Goal: Task Accomplishment & Management: Use online tool/utility

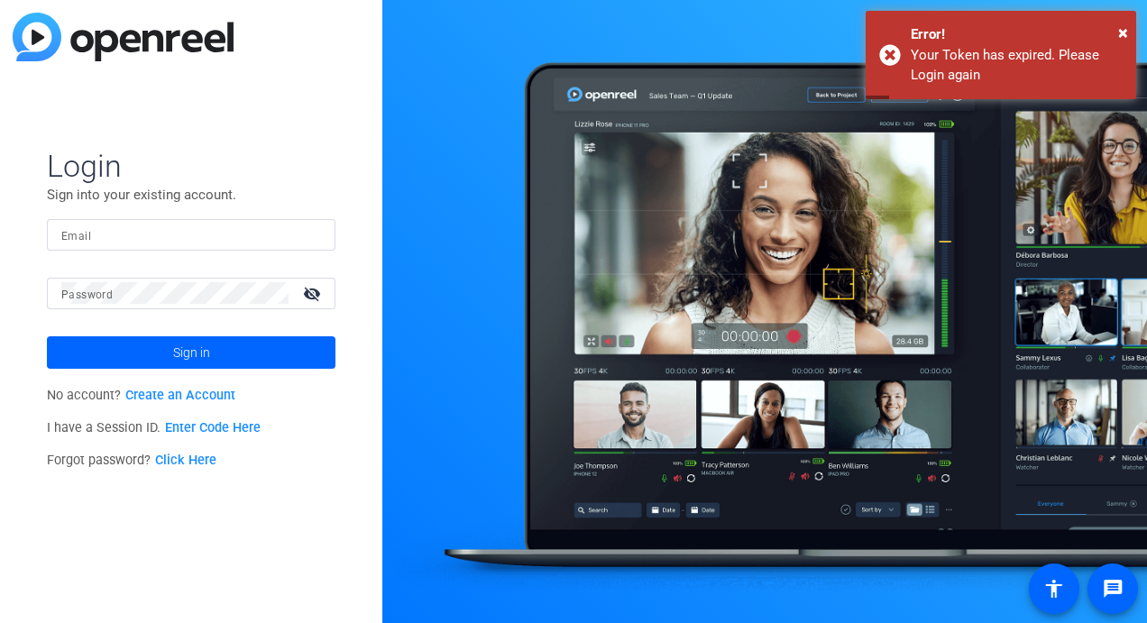
click at [114, 233] on input "Email" at bounding box center [191, 235] width 260 height 22
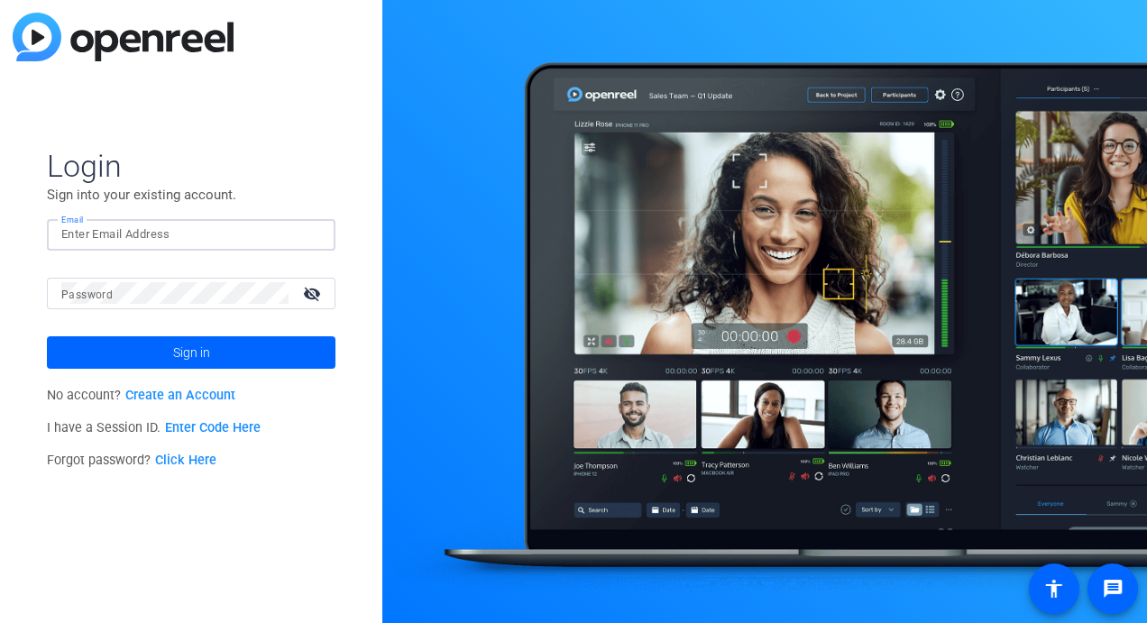
type input "[PERSON_NAME][EMAIL_ADDRESS][PERSON_NAME][DOMAIN_NAME]"
click at [47, 336] on button "Sign in" at bounding box center [191, 352] width 288 height 32
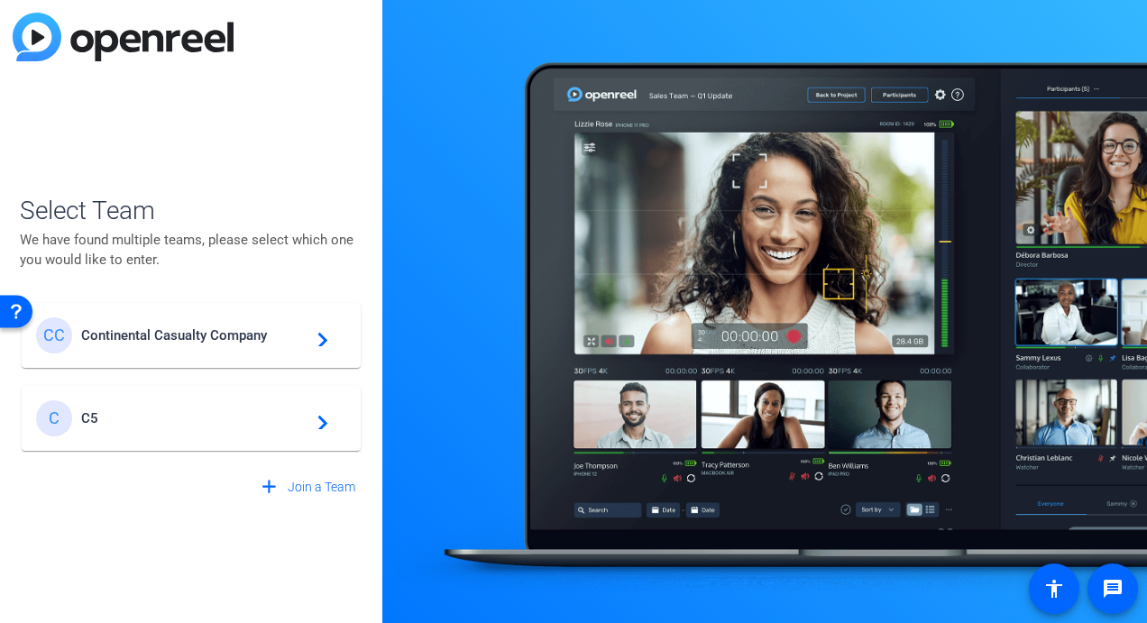
click at [177, 350] on div "CC Continental Casualty Company navigate_next" at bounding box center [191, 335] width 310 height 36
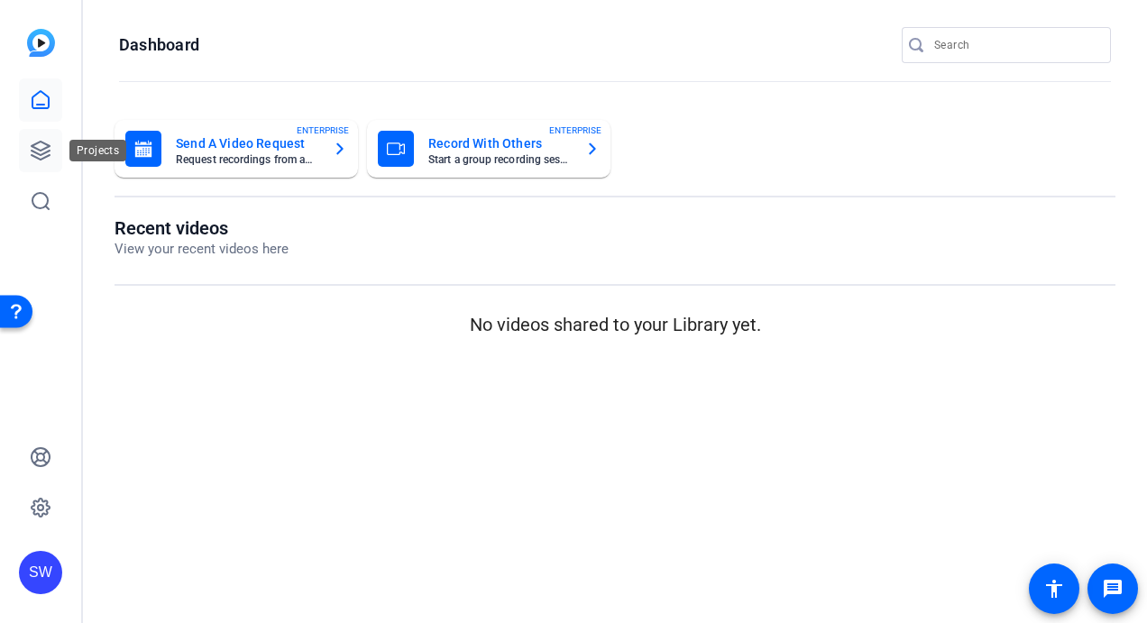
click at [45, 151] on icon at bounding box center [41, 151] width 22 height 22
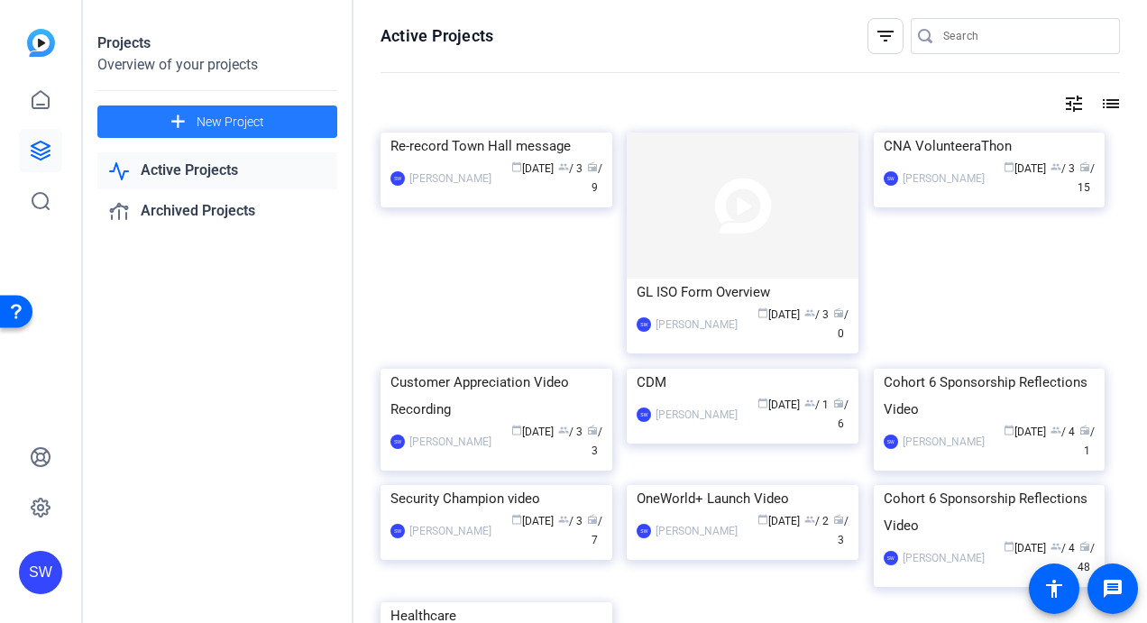
click at [202, 121] on span "New Project" at bounding box center [231, 122] width 68 height 19
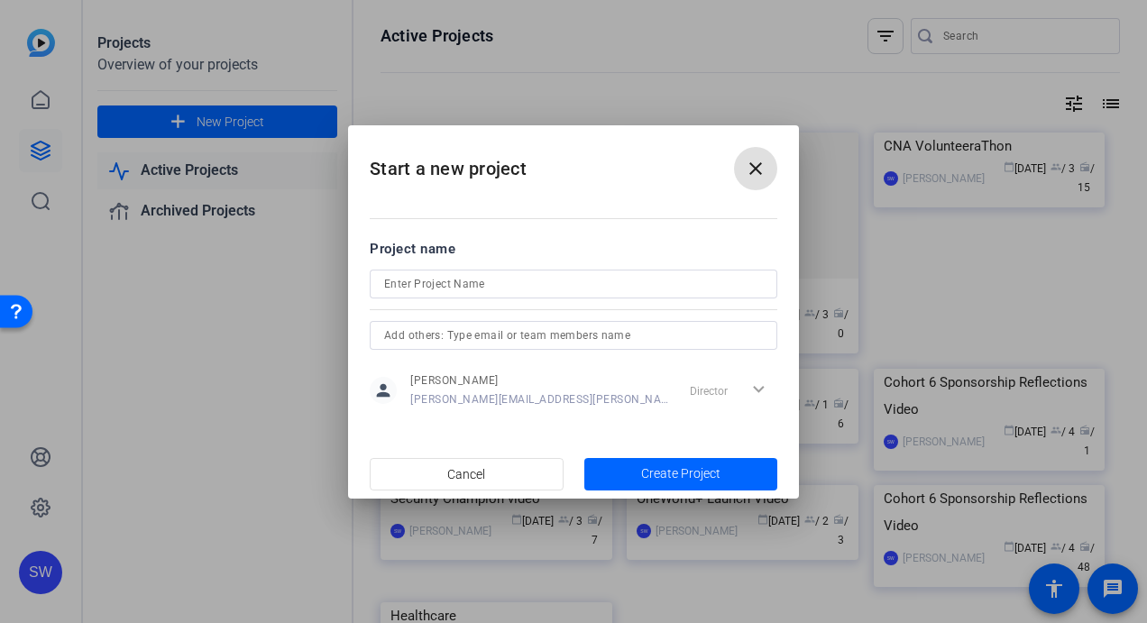
click at [420, 281] on input at bounding box center [573, 284] width 379 height 22
type input "CAO Volunteerathon"
click at [486, 339] on input "text" at bounding box center [573, 336] width 379 height 22
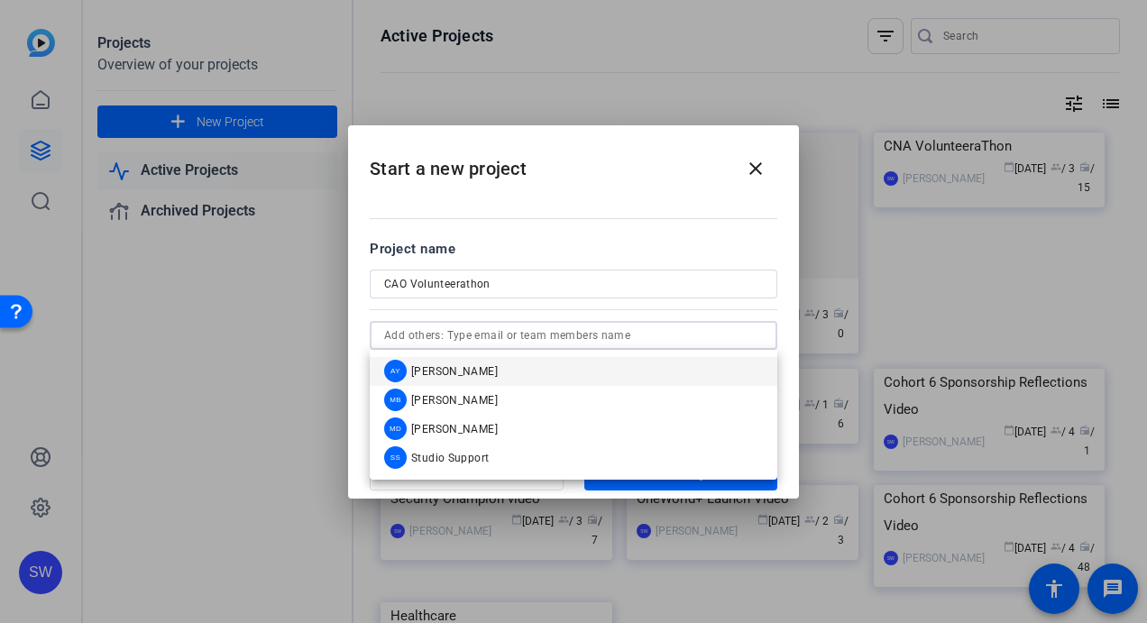
click at [467, 375] on span "[PERSON_NAME]" at bounding box center [454, 371] width 87 height 14
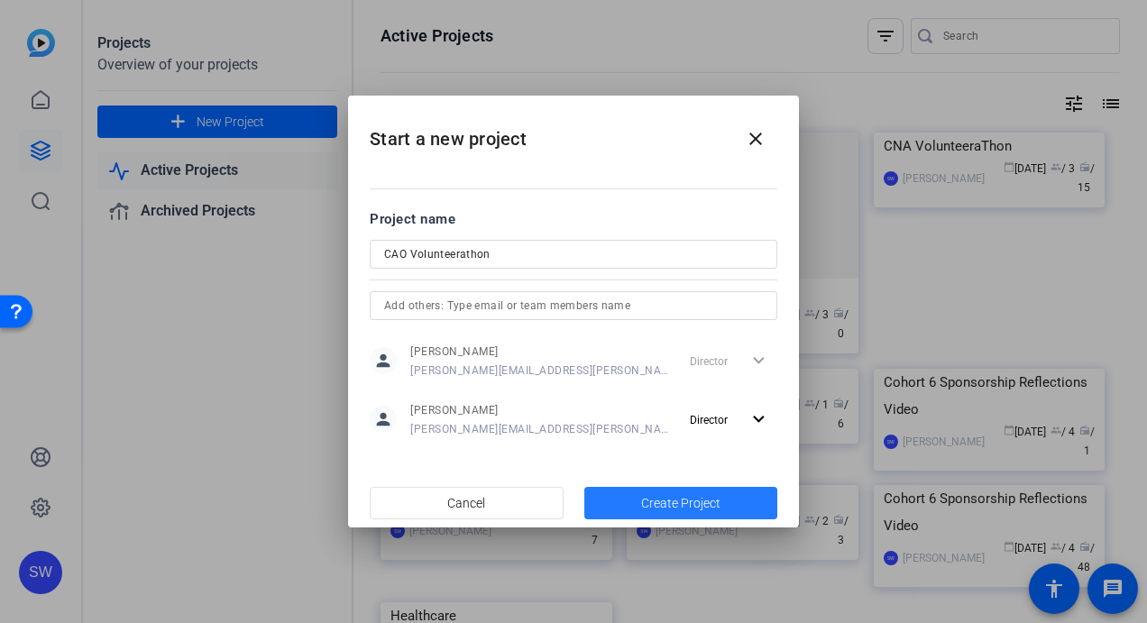
click at [667, 507] on span "Create Project" at bounding box center [680, 503] width 79 height 19
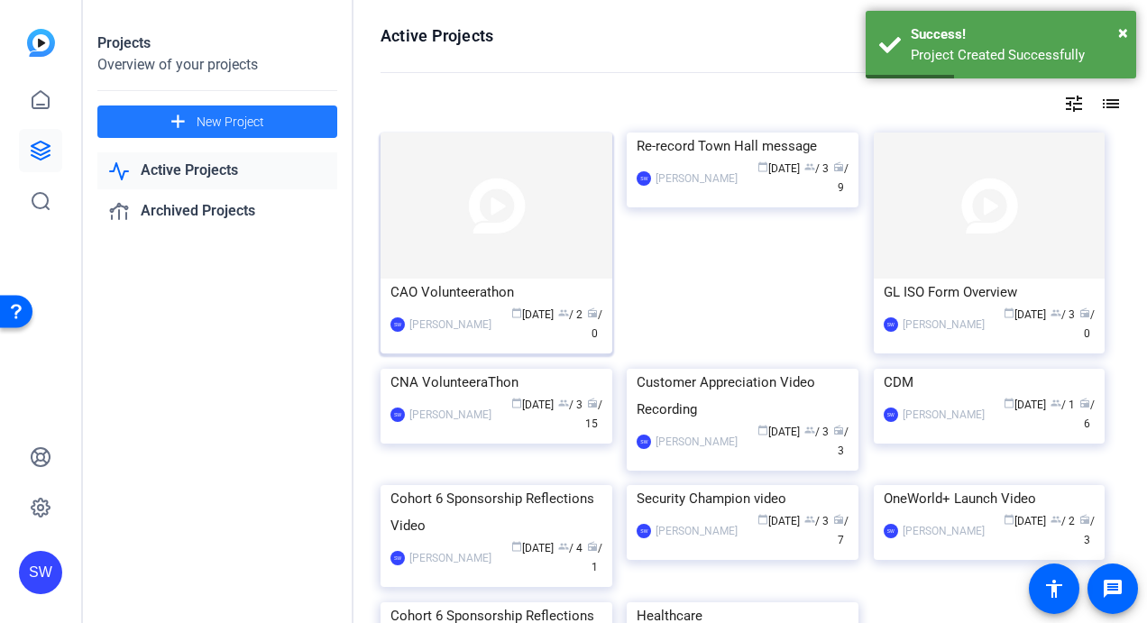
click at [526, 339] on div "calendar_today [DATE] group / 2 radio / 0" at bounding box center [551, 325] width 102 height 38
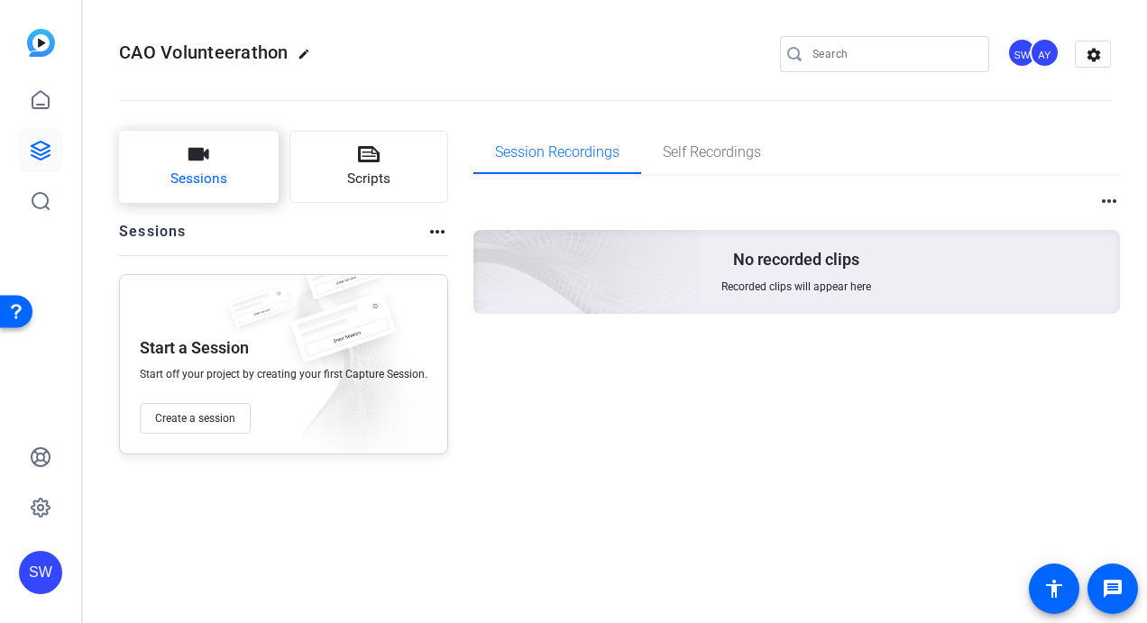
click at [211, 190] on button "Sessions" at bounding box center [199, 167] width 160 height 72
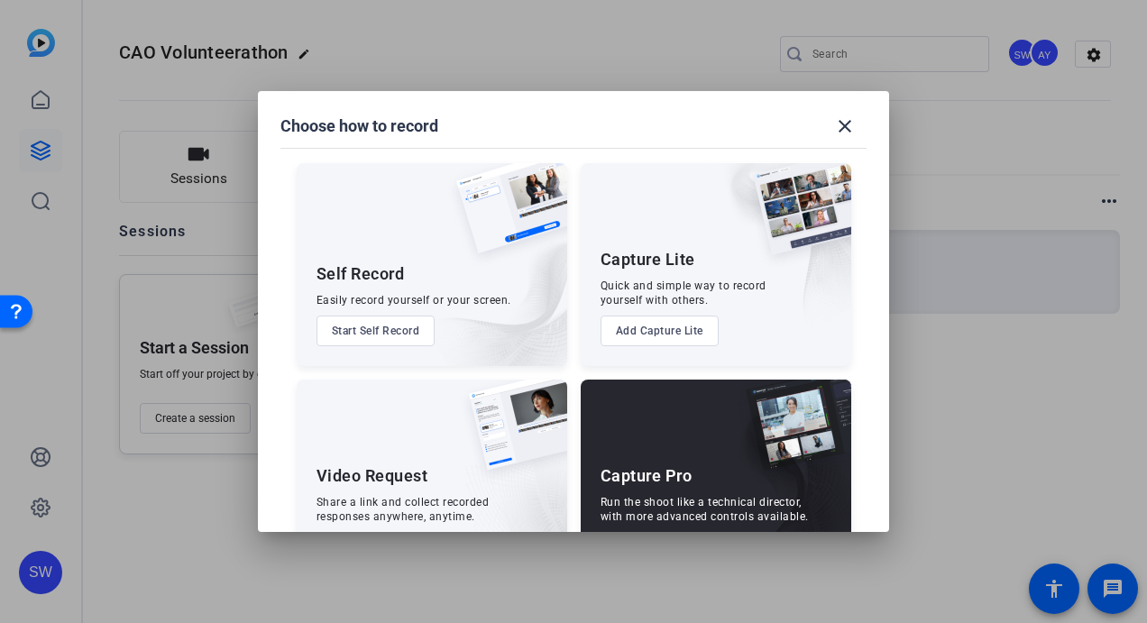
scroll to position [68, 0]
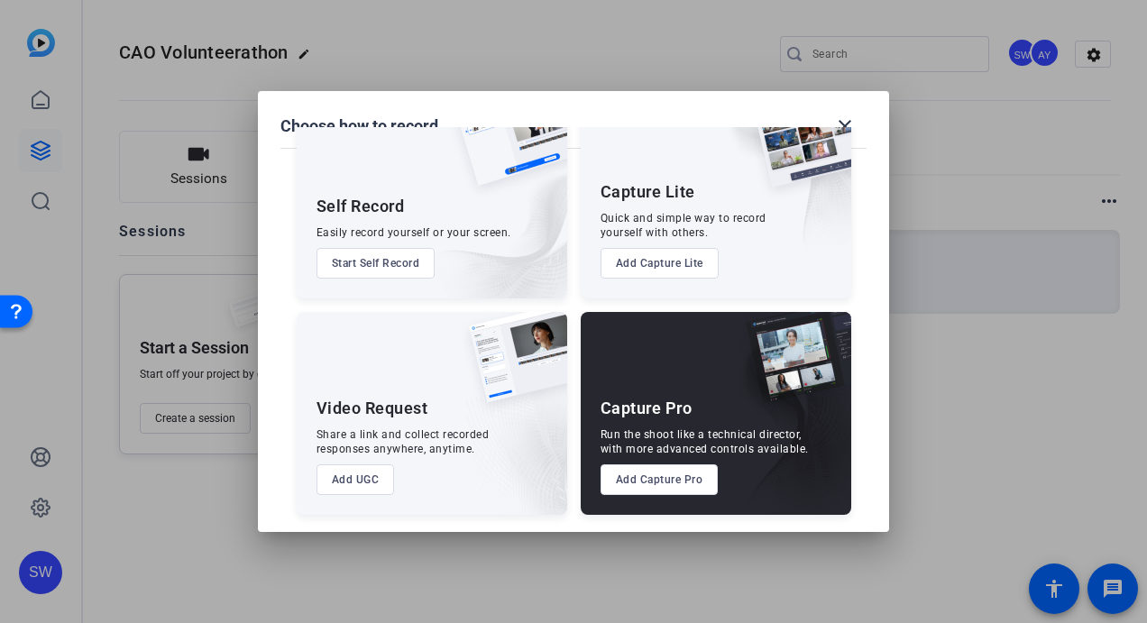
click at [348, 477] on button "Add UGC" at bounding box center [355, 479] width 78 height 31
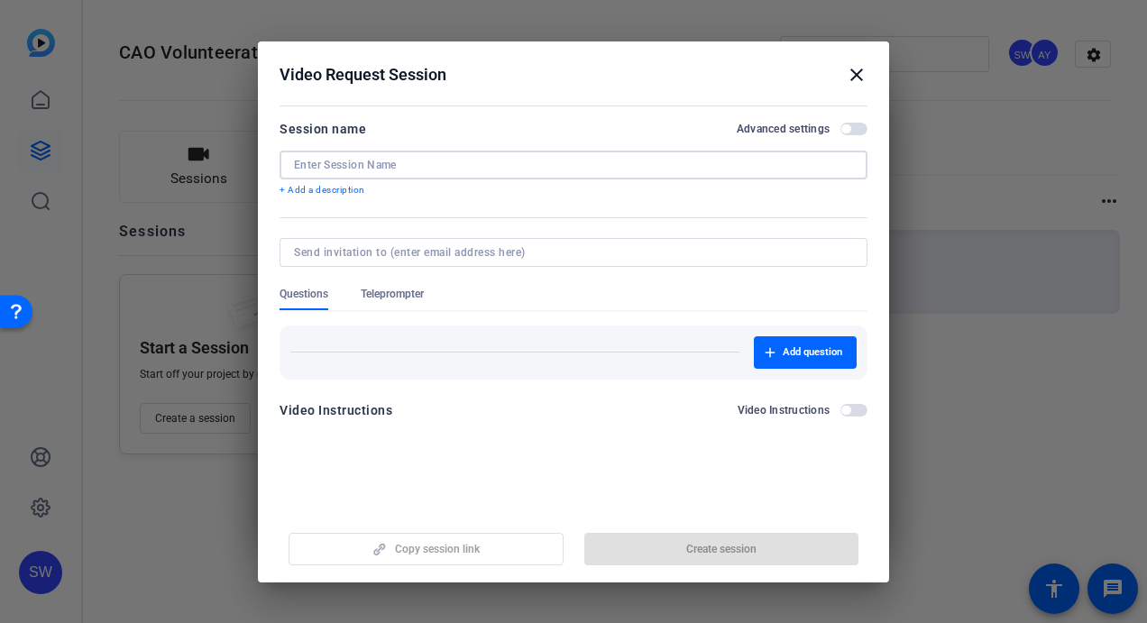
click at [360, 170] on input at bounding box center [573, 165] width 559 height 14
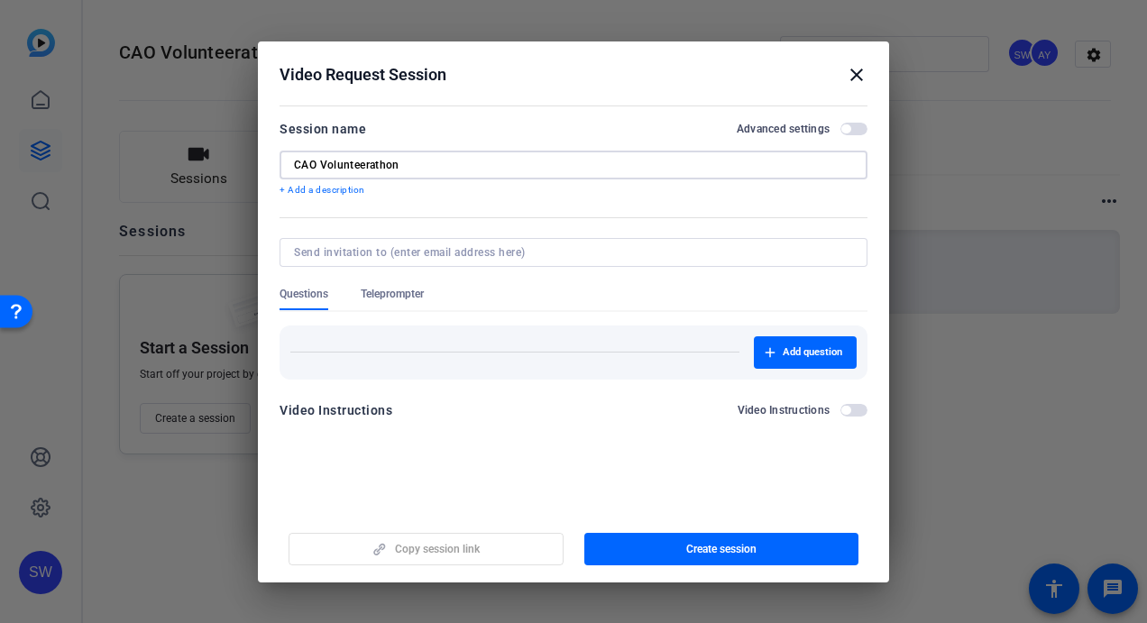
type input "CAO Volunteerathon"
click at [845, 411] on span "button" at bounding box center [845, 410] width 9 height 9
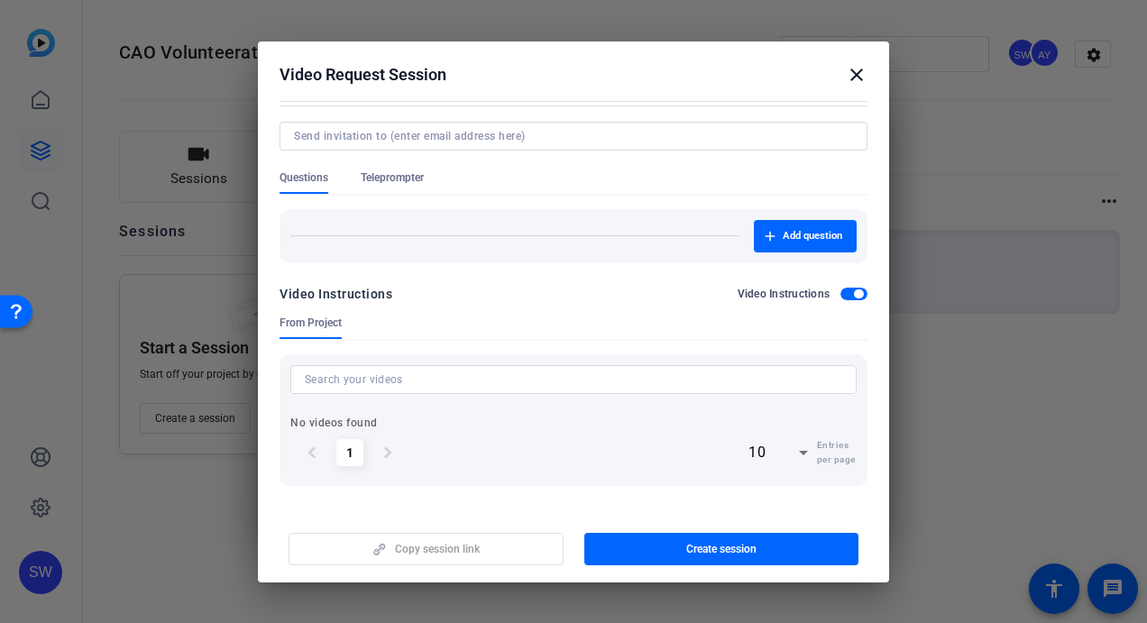
click at [842, 292] on span "button" at bounding box center [853, 294] width 27 height 13
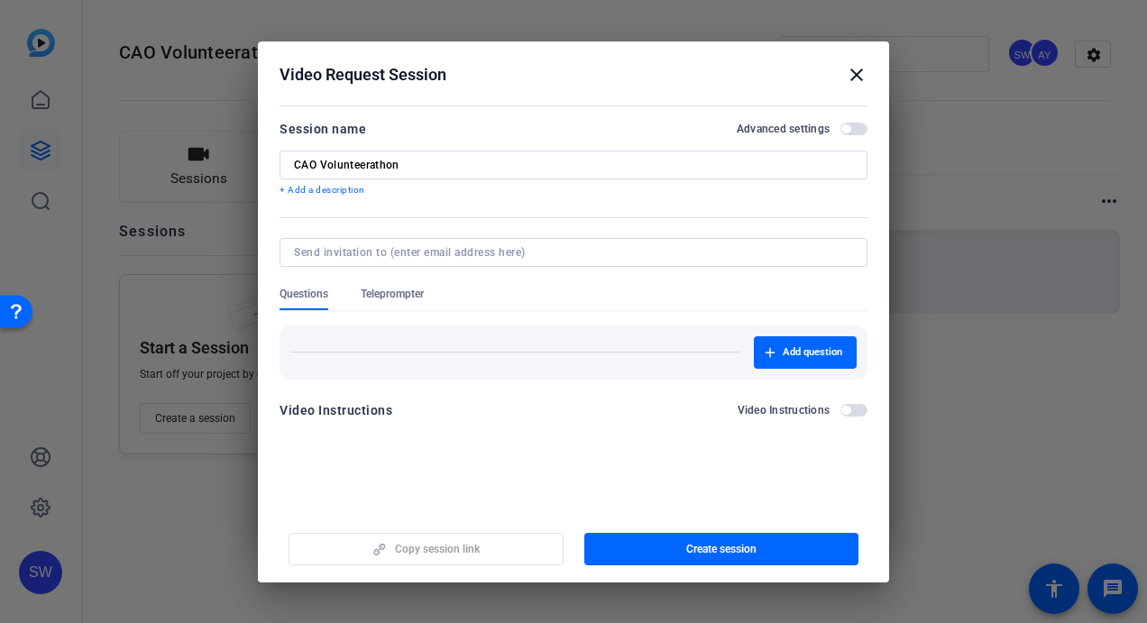
scroll to position [0, 0]
click at [690, 550] on span "Create session" at bounding box center [721, 549] width 70 height 14
click at [422, 550] on span "Copy session link" at bounding box center [437, 549] width 85 height 14
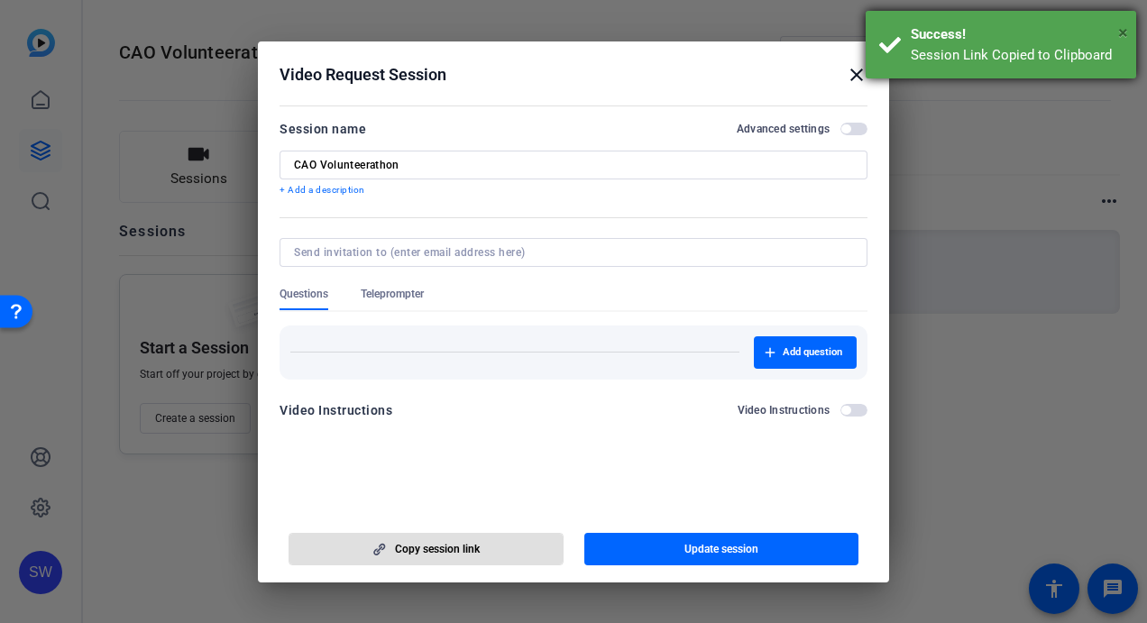
click at [1121, 30] on span "×" at bounding box center [1123, 33] width 10 height 22
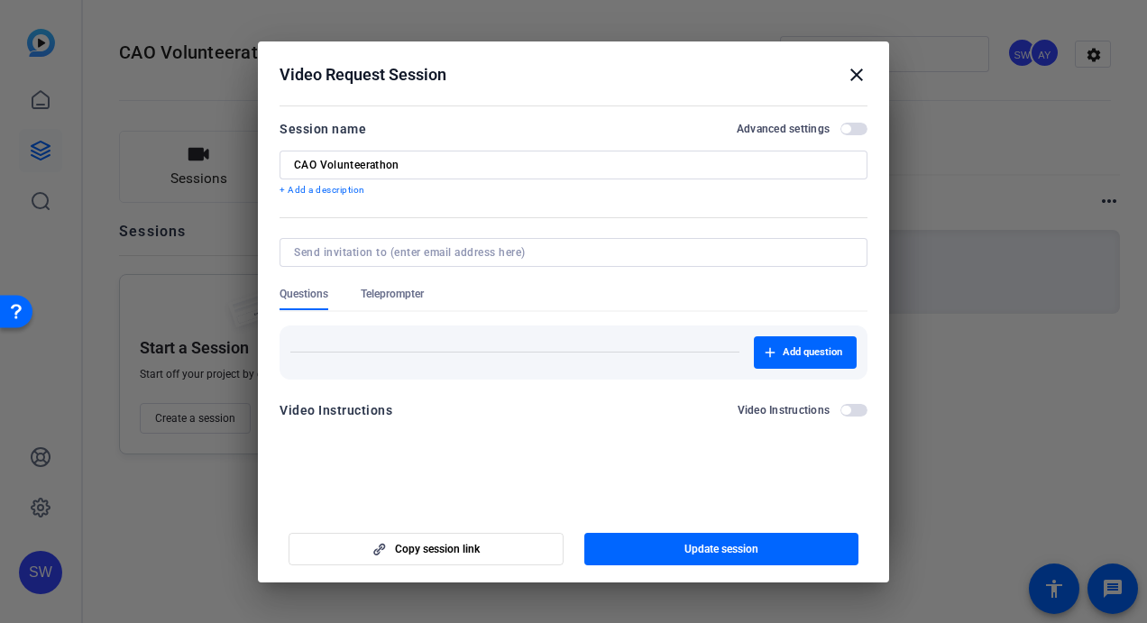
click at [855, 127] on span "button" at bounding box center [853, 129] width 27 height 13
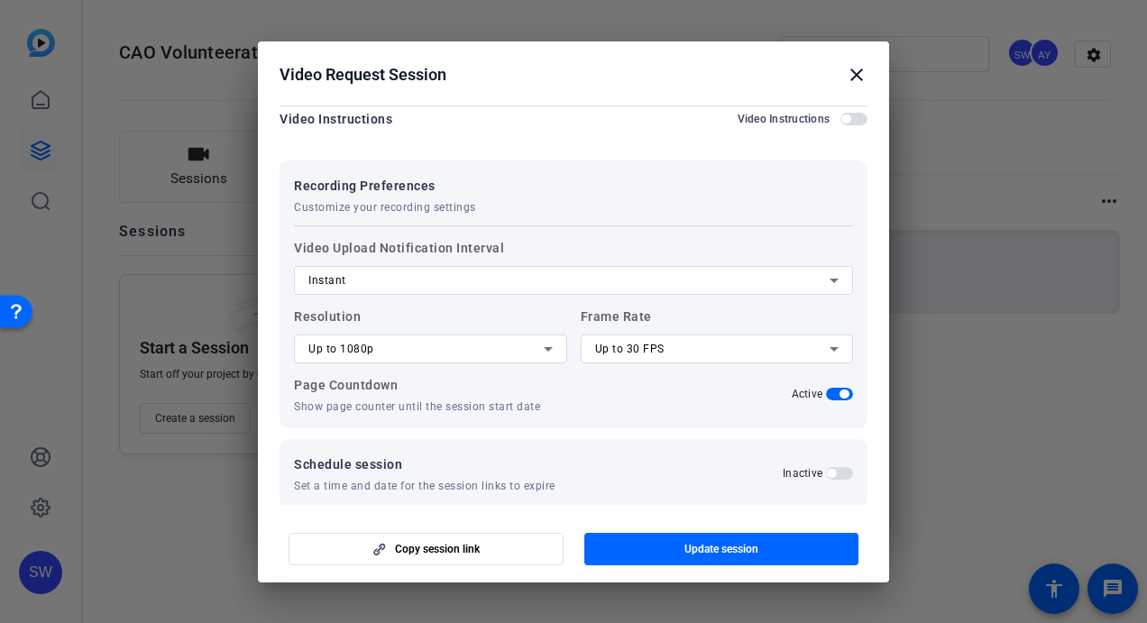
scroll to position [292, 0]
click at [546, 347] on icon at bounding box center [548, 348] width 22 height 22
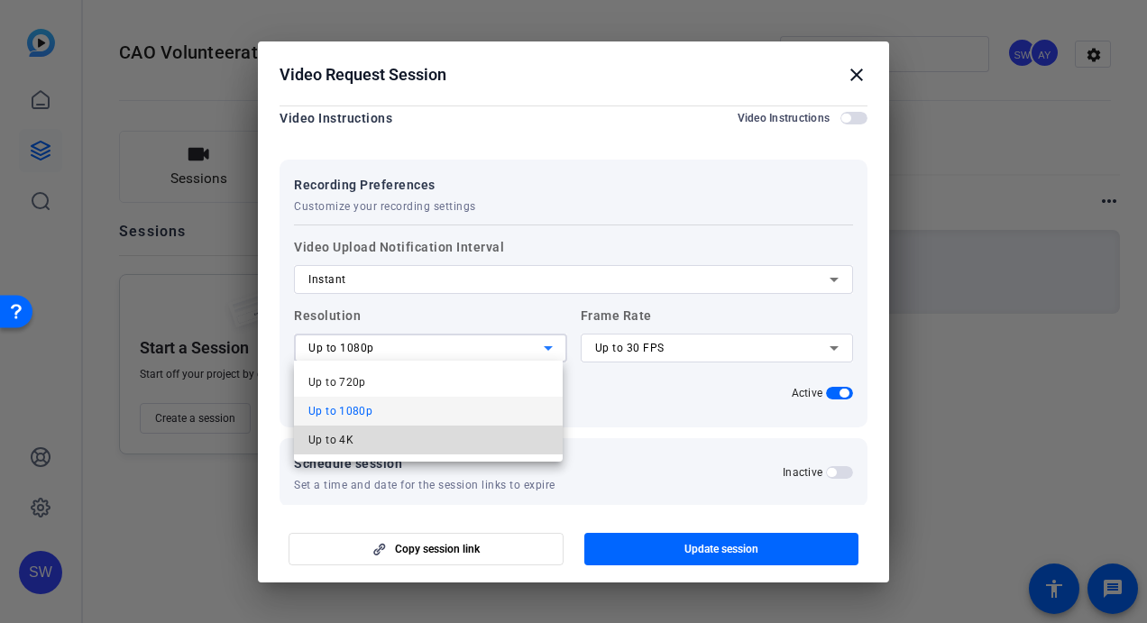
click at [330, 448] on span "Up to 4K" at bounding box center [330, 440] width 45 height 22
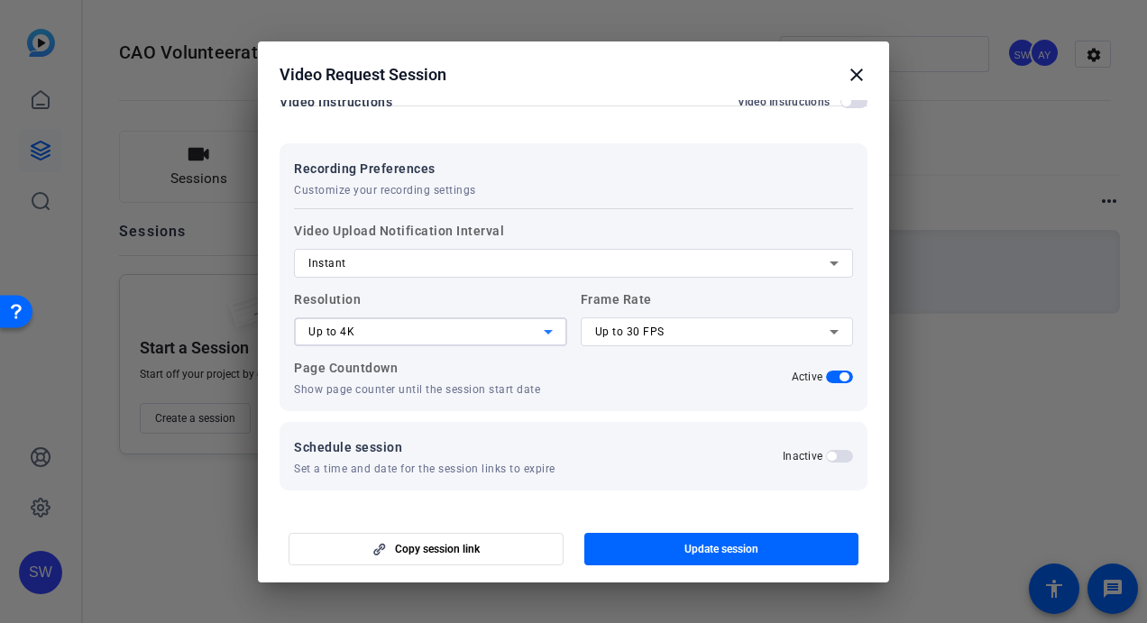
scroll to position [313, 0]
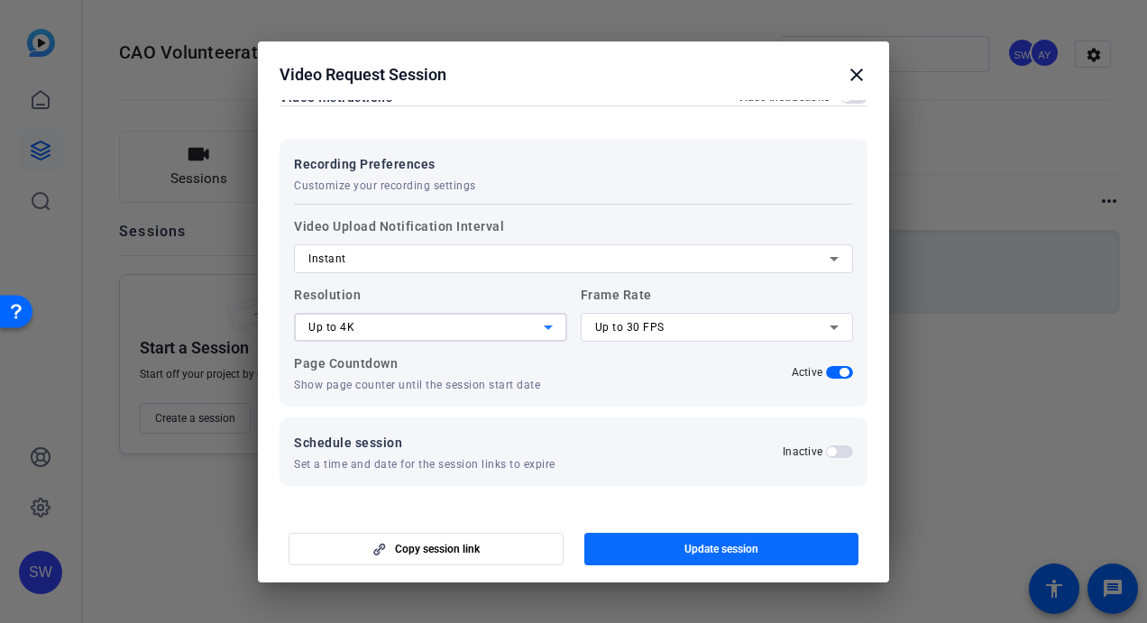
click at [645, 546] on span "button" at bounding box center [721, 548] width 275 height 43
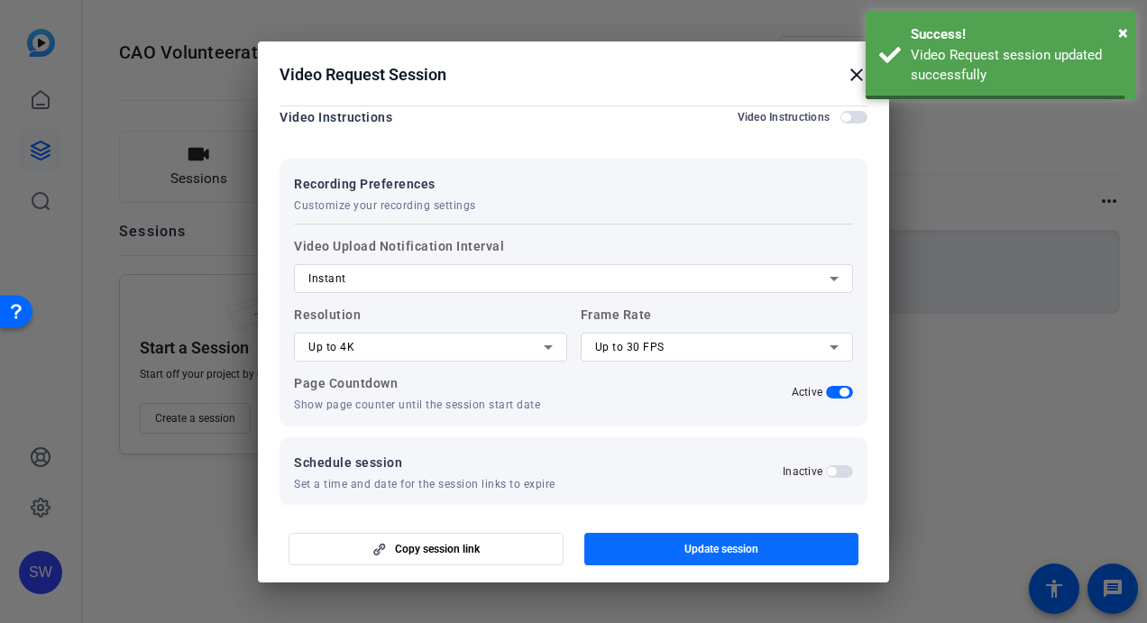
scroll to position [0, 0]
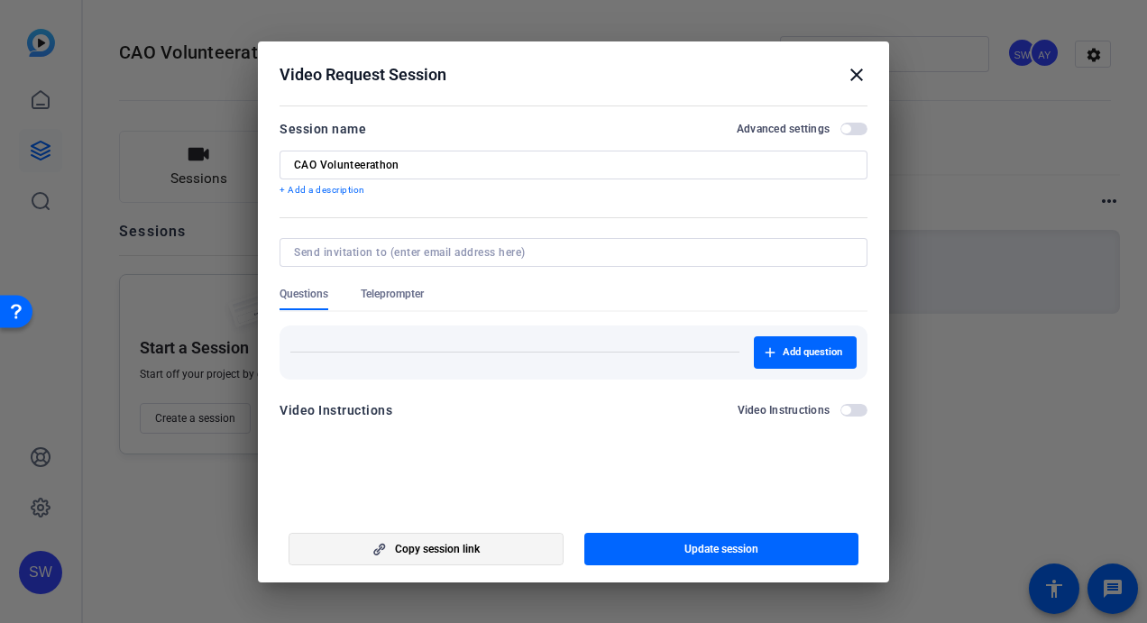
click at [354, 549] on span "button" at bounding box center [425, 548] width 273 height 43
click at [854, 75] on mat-icon "close" at bounding box center [857, 75] width 22 height 22
